Goal: Navigation & Orientation: Find specific page/section

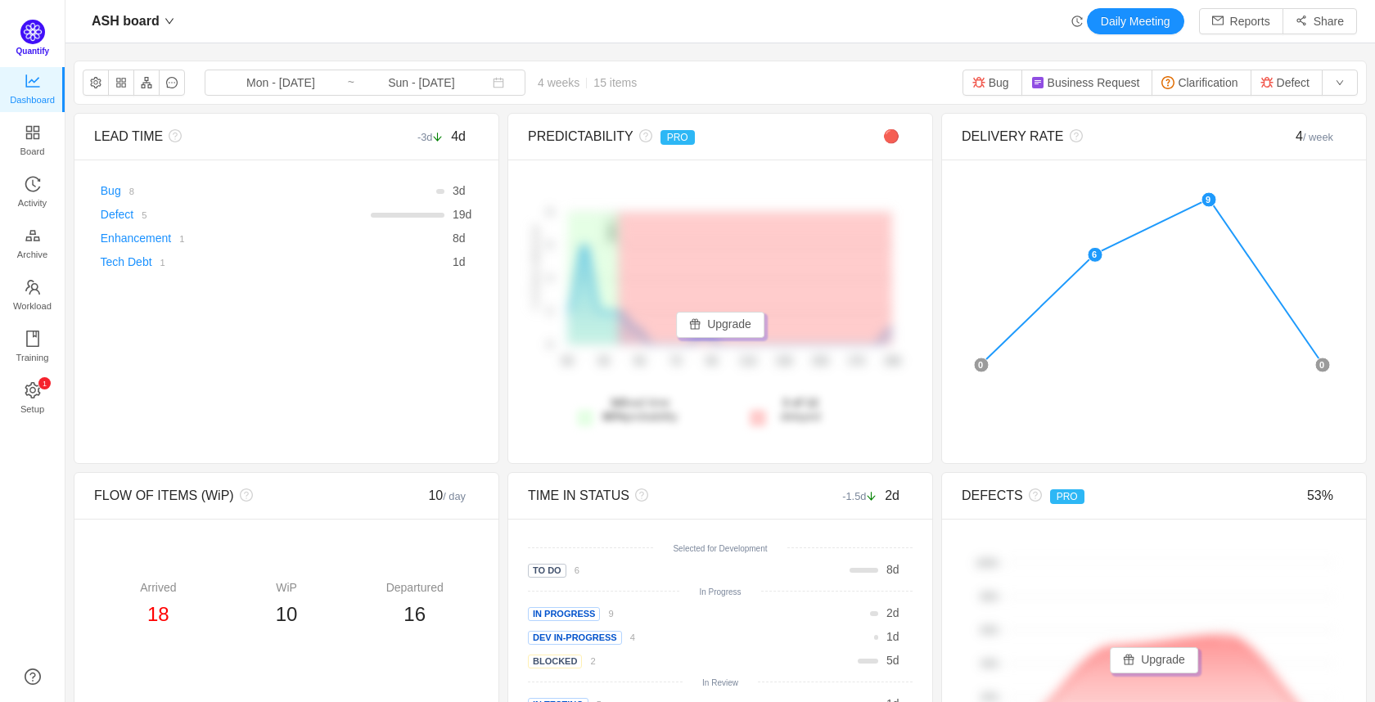
click at [32, 38] on img at bounding box center [32, 32] width 25 height 25
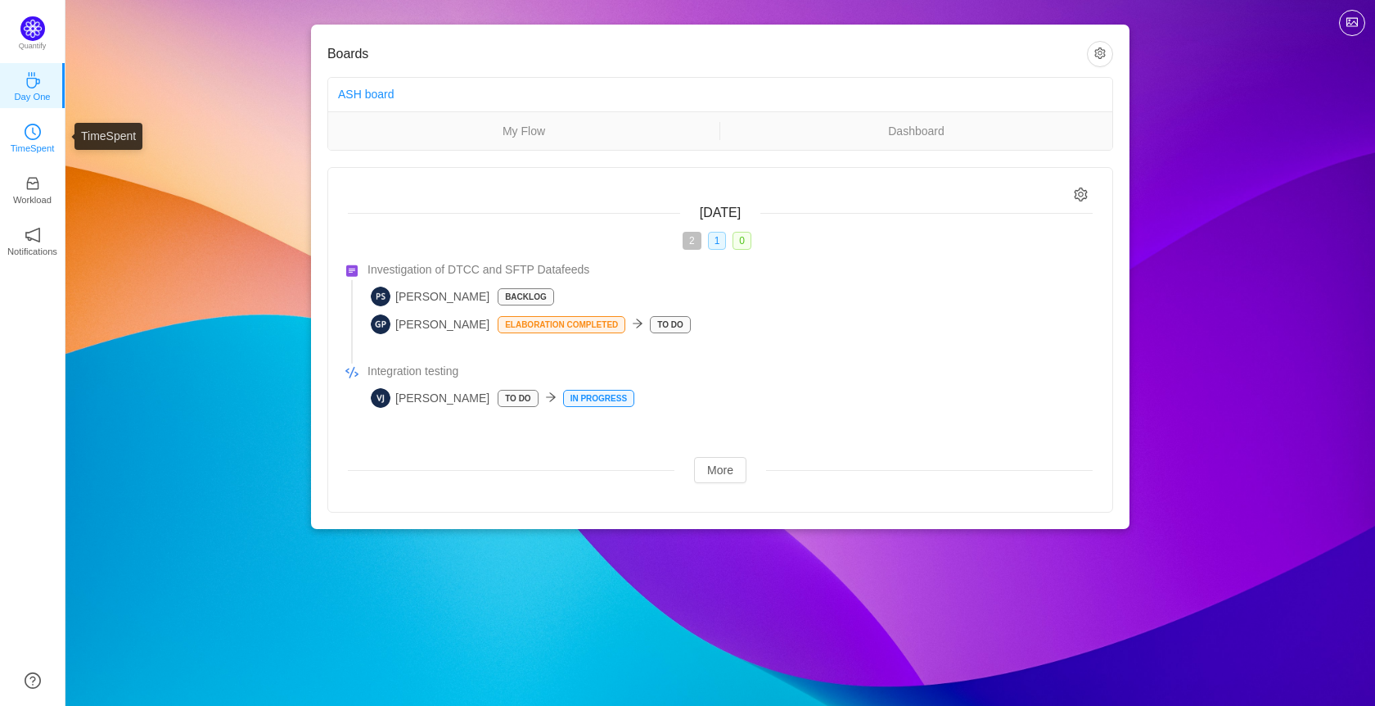
click at [29, 141] on p "TimeSpent" at bounding box center [33, 148] width 44 height 15
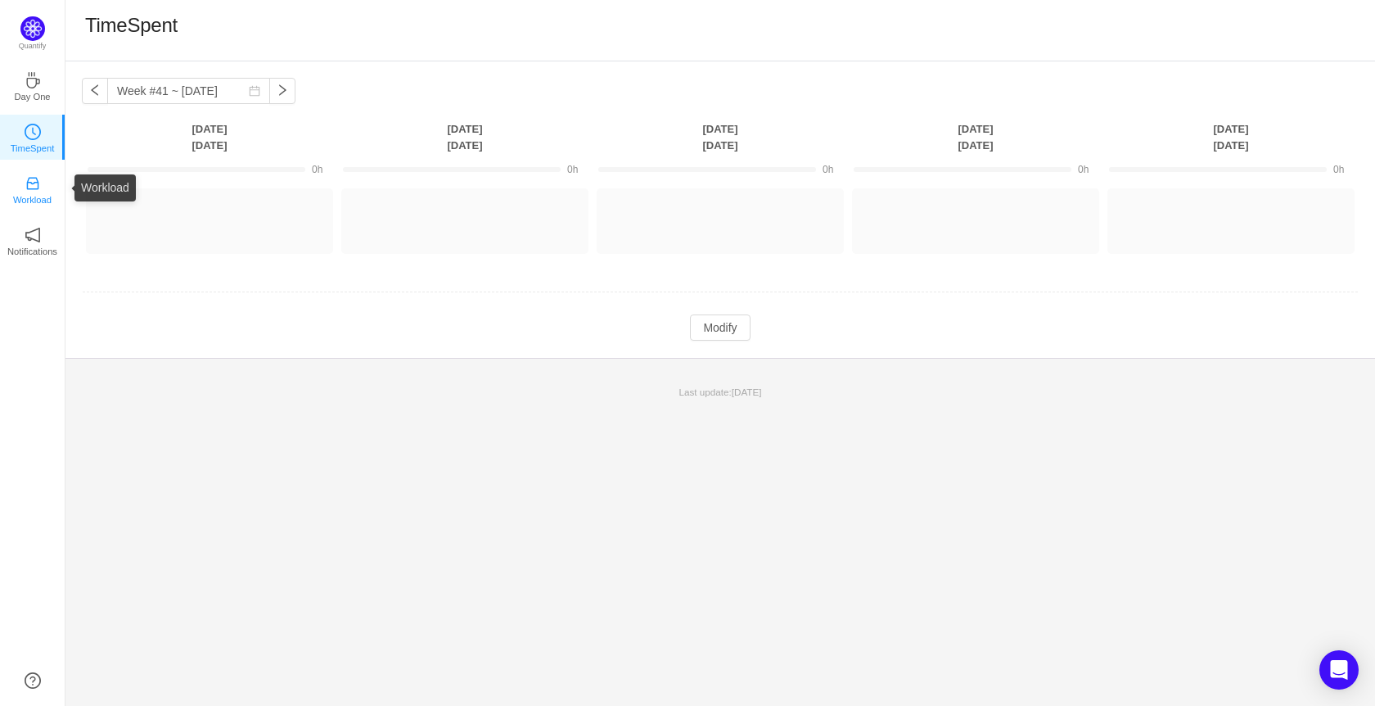
click at [37, 188] on icon "icon: inbox" at bounding box center [32, 184] width 12 height 12
